Goal: Find contact information: Find contact information

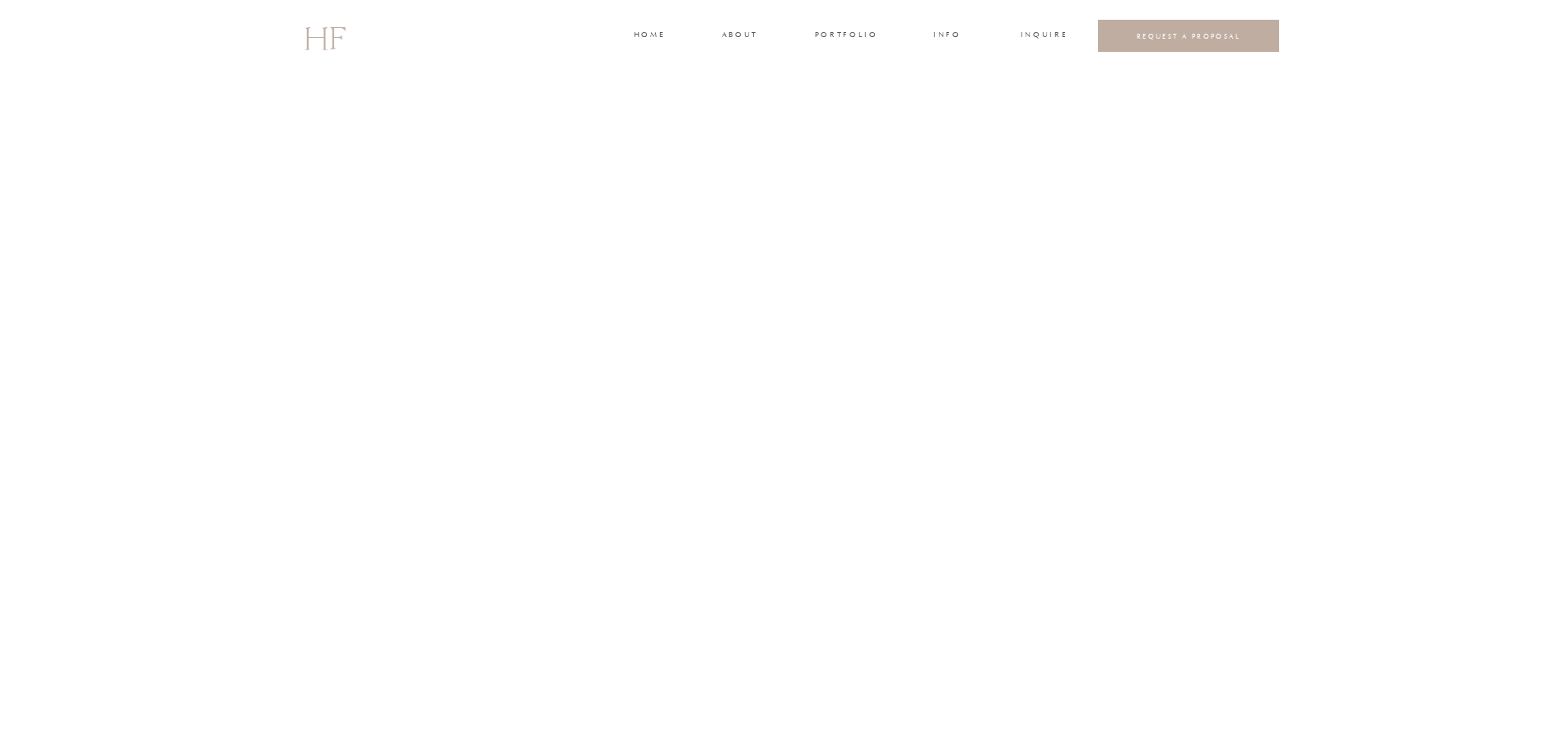
scroll to position [7407, 0]
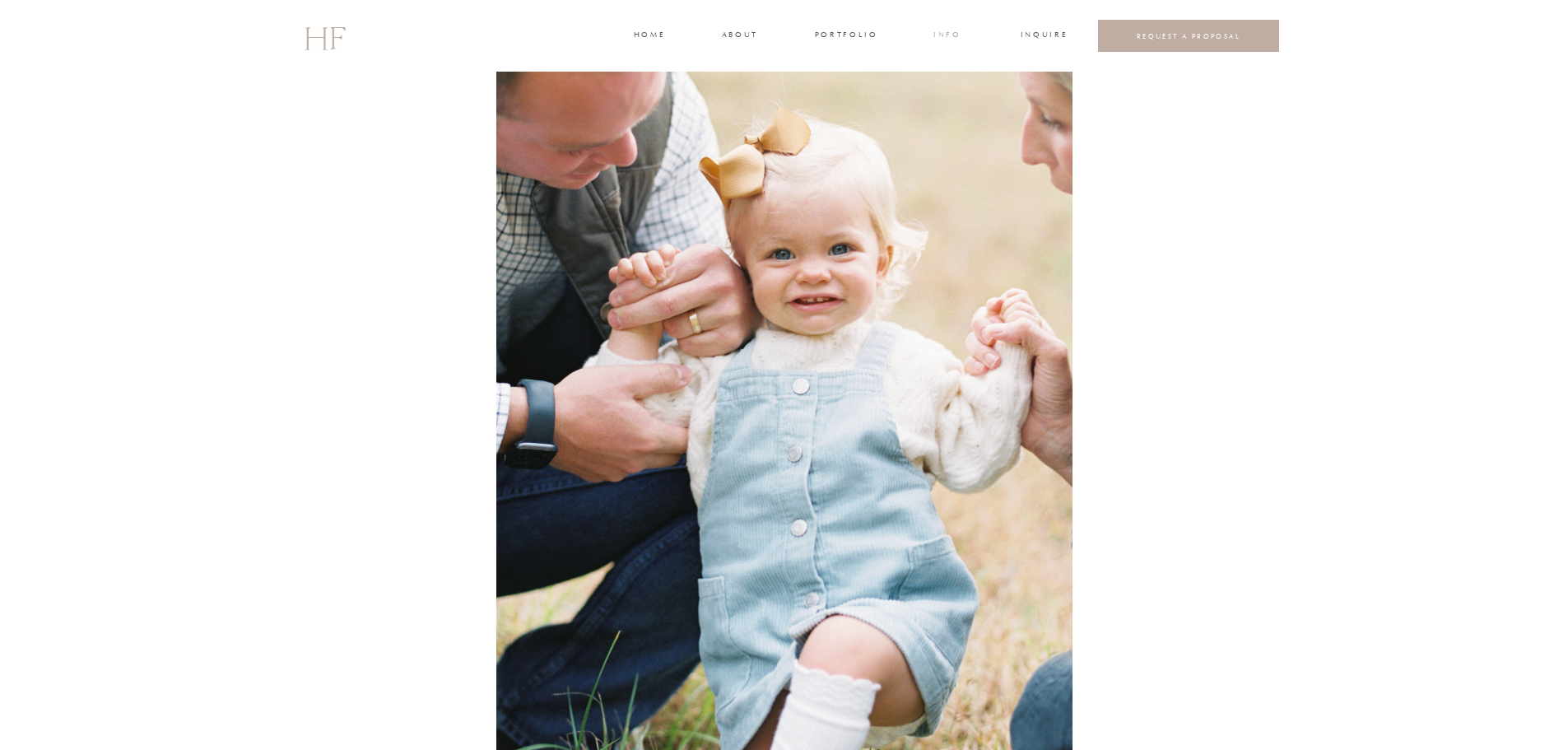
click at [957, 33] on h3 "INFO" at bounding box center [948, 37] width 30 height 15
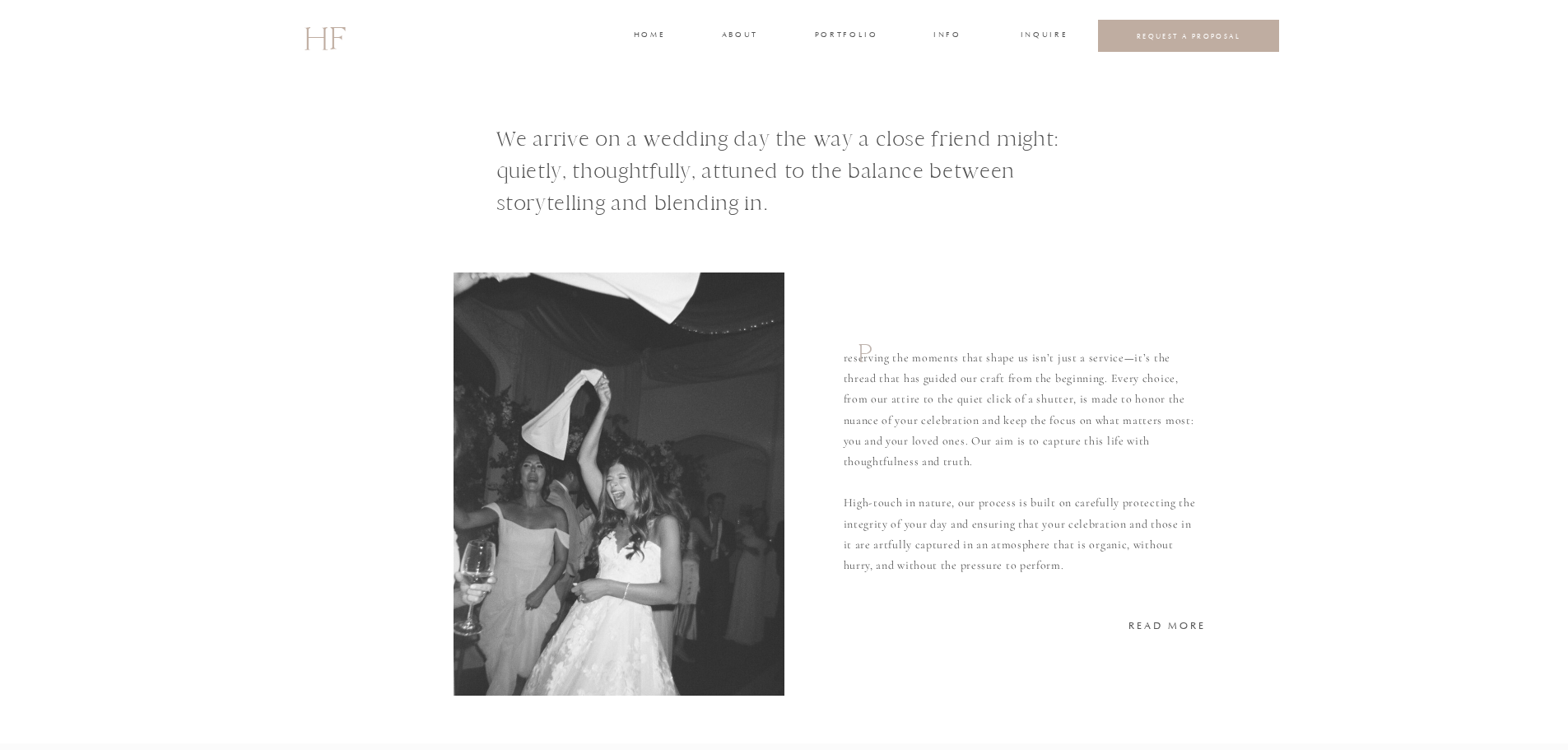
click at [1010, 33] on div at bounding box center [784, 36] width 1568 height 72
click at [1044, 41] on h3 "INQUIRE" at bounding box center [1042, 37] width 44 height 15
